Goal: Transaction & Acquisition: Book appointment/travel/reservation

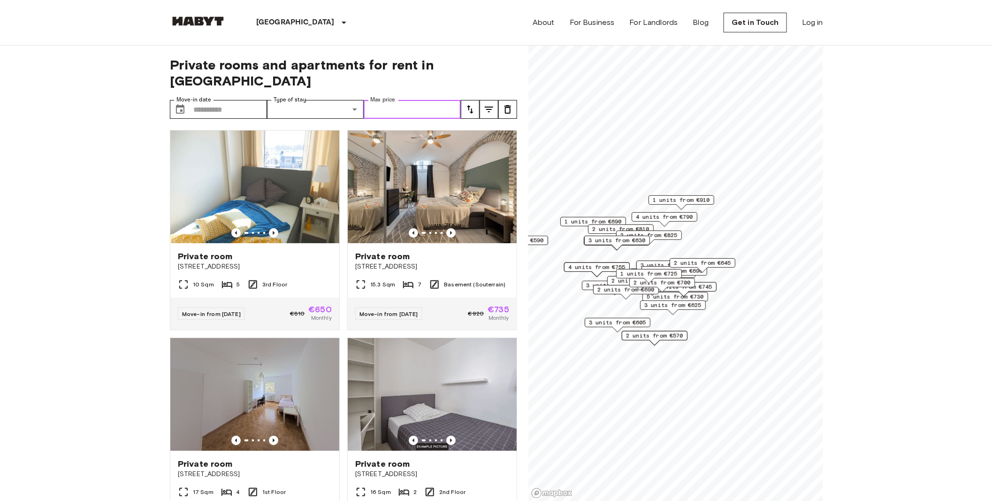
click at [387, 100] on input "Max price" at bounding box center [412, 109] width 97 height 19
type input "***"
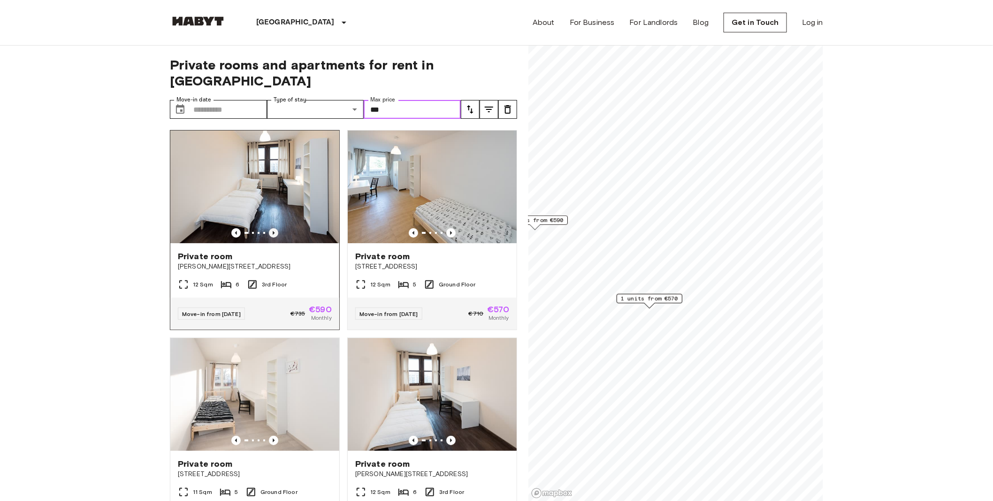
click at [271, 228] on icon "Previous image" at bounding box center [273, 232] width 9 height 9
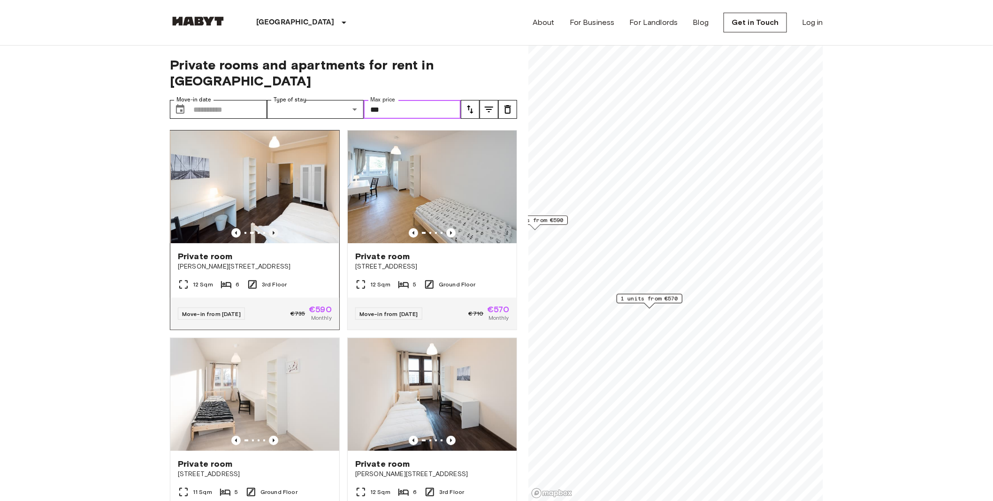
click at [271, 228] on icon "Previous image" at bounding box center [273, 232] width 9 height 9
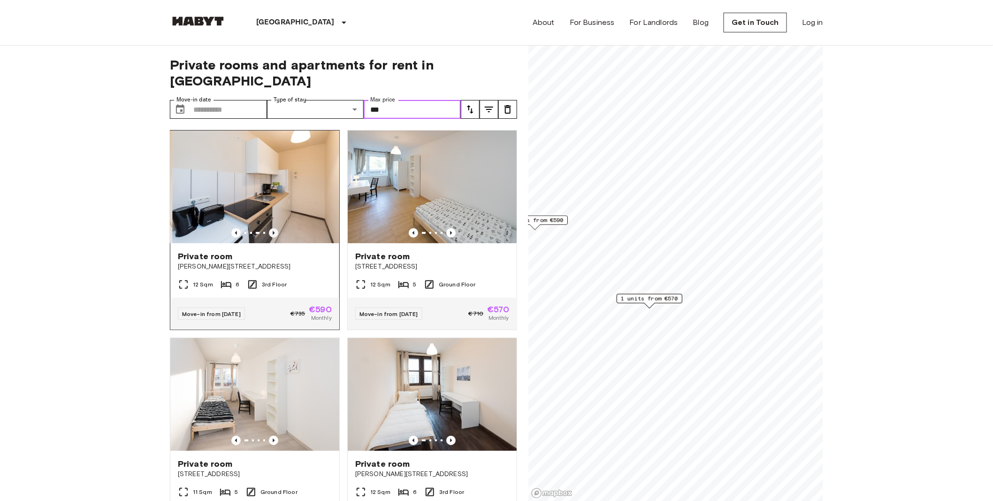
click at [271, 228] on icon "Previous image" at bounding box center [273, 232] width 9 height 9
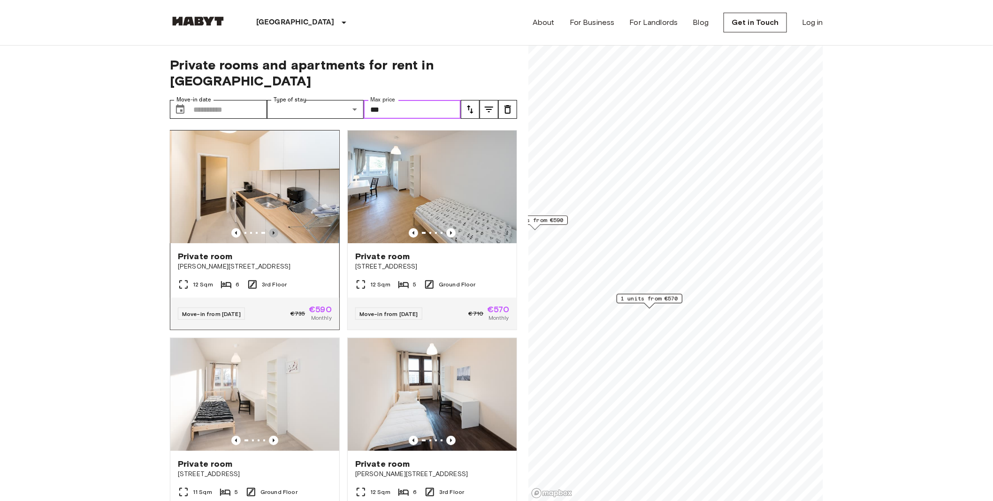
click at [271, 228] on icon "Previous image" at bounding box center [273, 232] width 9 height 9
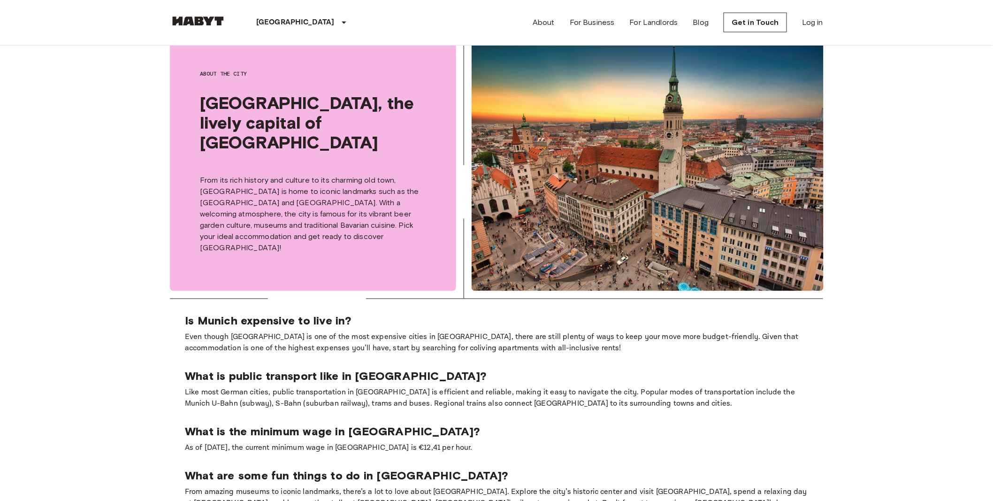
scroll to position [563, 0]
